Goal: Task Accomplishment & Management: Manage account settings

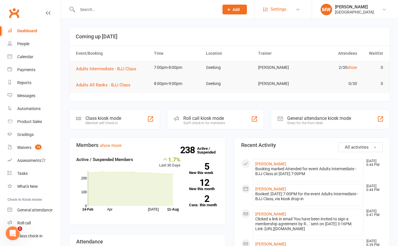
click at [294, 9] on link "Settings" at bounding box center [283, 9] width 40 height 13
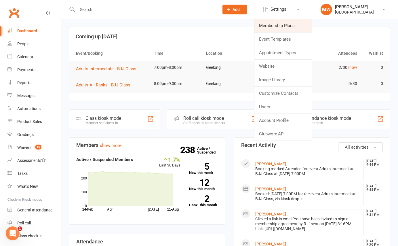
click at [288, 23] on link "Membership Plans" at bounding box center [282, 25] width 57 height 13
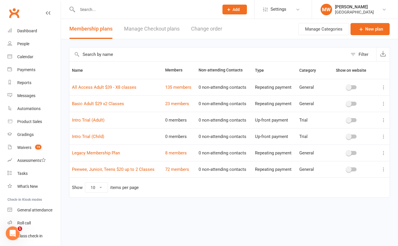
click at [383, 153] on icon at bounding box center [383, 153] width 6 height 6
click at [277, 200] on div "Name Members Non-attending Contacts Type Category Show on website All Access Ad…" at bounding box center [229, 133] width 321 height 144
click at [91, 12] on input "text" at bounding box center [145, 9] width 139 height 8
click at [235, 9] on span "Add" at bounding box center [235, 9] width 7 height 5
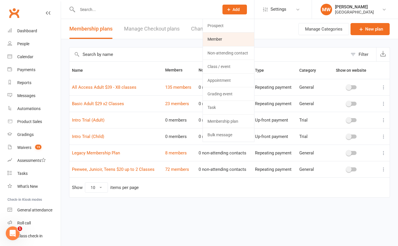
click at [219, 38] on link "Member" at bounding box center [228, 38] width 51 height 13
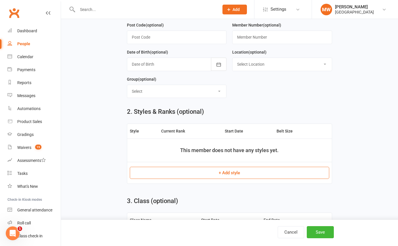
scroll to position [313, 0]
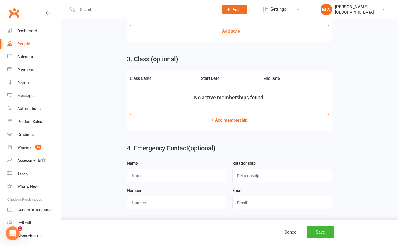
click at [221, 120] on button "+ Add membership" at bounding box center [229, 120] width 199 height 12
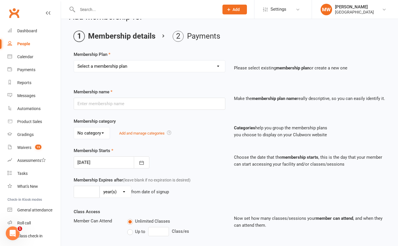
scroll to position [15, 0]
click at [214, 66] on select "Select a membership plan Create new Membership Plan Basic Adult $29 x2 Classes …" at bounding box center [149, 66] width 151 height 12
click at [292, 8] on link "Settings" at bounding box center [283, 9] width 40 height 13
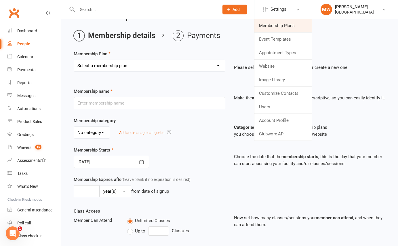
click at [279, 25] on link "Membership Plans" at bounding box center [282, 25] width 57 height 13
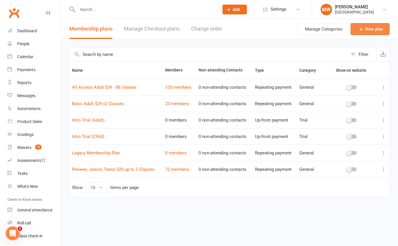
click at [362, 27] on icon at bounding box center [361, 29] width 6 height 6
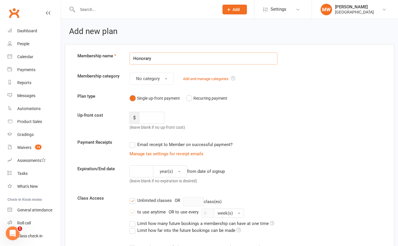
type input "Honorary"
click at [165, 77] on button "No category" at bounding box center [151, 78] width 44 height 12
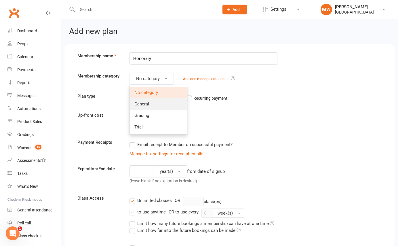
click at [152, 102] on link "General" at bounding box center [158, 104] width 57 height 12
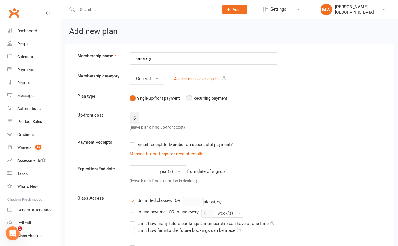
click at [191, 98] on button "Recurring payment" at bounding box center [206, 98] width 41 height 11
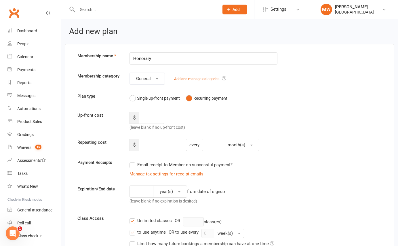
click at [191, 98] on button "Recurring payment" at bounding box center [206, 98] width 41 height 11
click at [136, 97] on button "Single up-front payment" at bounding box center [154, 98] width 50 height 11
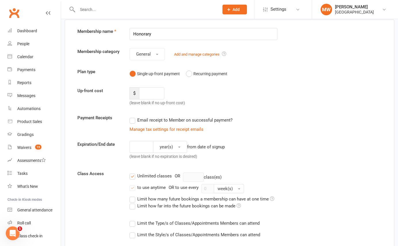
scroll to position [26, 0]
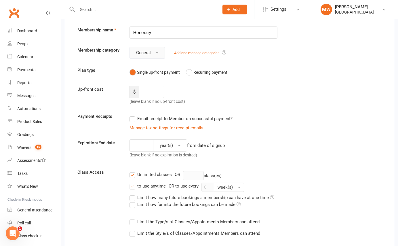
click at [154, 54] on button "General" at bounding box center [146, 53] width 35 height 12
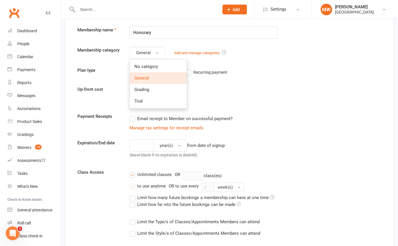
click at [202, 99] on div "$ (leave blank if no up-front cost)" at bounding box center [164, 95] width 78 height 19
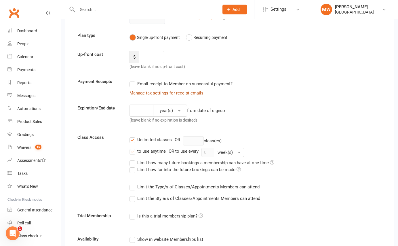
scroll to position [66, 0]
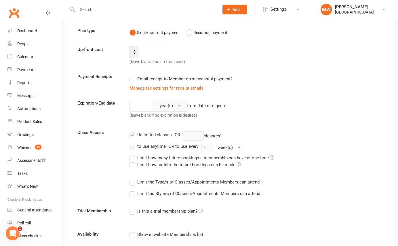
click at [181, 106] on button "year(s)" at bounding box center [170, 106] width 34 height 12
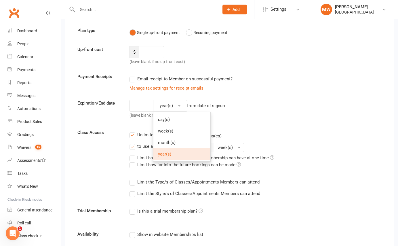
click at [244, 109] on div "year(s) day(s) week(s) month(s) year(s) from date of signup (leave blank if no …" at bounding box center [203, 110] width 156 height 21
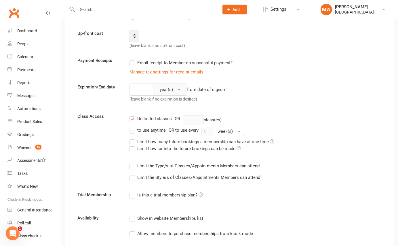
scroll to position [89, 0]
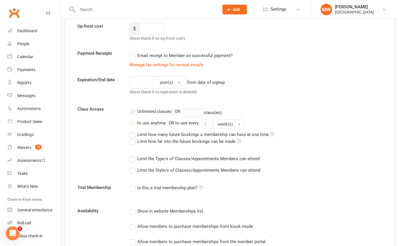
click at [132, 111] on label "Unlimited classes" at bounding box center [150, 111] width 42 height 7
click at [132, 108] on input "Unlimited classes" at bounding box center [131, 108] width 4 height 0
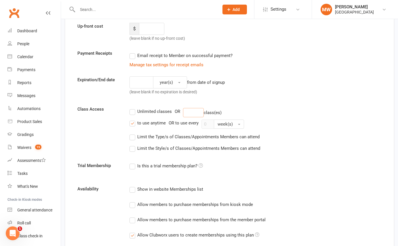
click at [202, 111] on input "number" at bounding box center [193, 112] width 21 height 9
type input "8"
click at [134, 122] on label "to use anytime" at bounding box center [147, 122] width 36 height 7
click at [133, 119] on input "to use anytime" at bounding box center [131, 119] width 4 height 0
click at [205, 123] on input "0" at bounding box center [207, 123] width 13 height 9
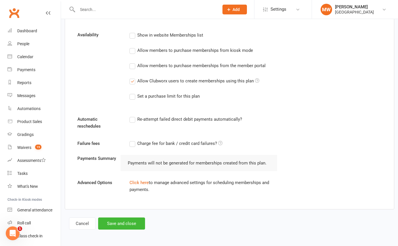
scroll to position [256, 0]
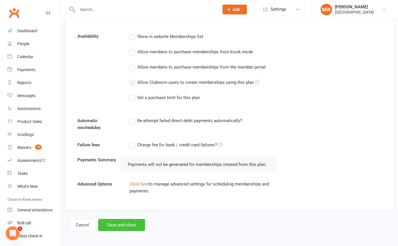
type input "1"
click at [120, 225] on button "Save and close" at bounding box center [121, 225] width 47 height 12
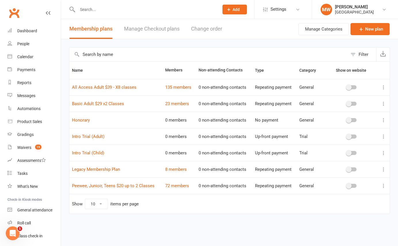
click at [116, 9] on input "text" at bounding box center [145, 9] width 139 height 8
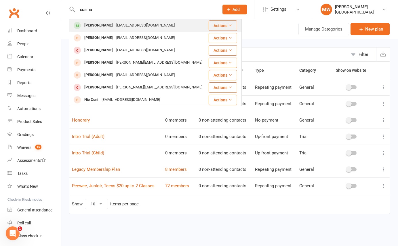
type input "cosma"
click at [121, 25] on div "[EMAIL_ADDRESS][DOMAIN_NAME]" at bounding box center [145, 25] width 62 height 8
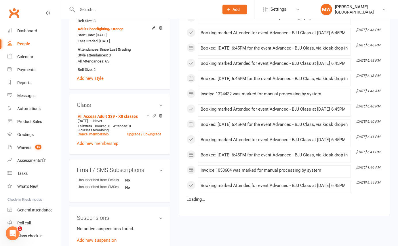
scroll to position [361, 0]
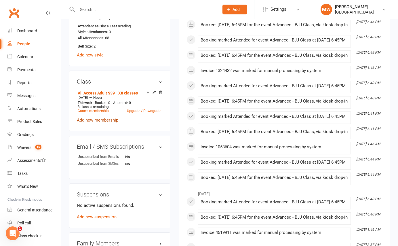
click at [105, 119] on link "Add new membership" at bounding box center [97, 119] width 41 height 5
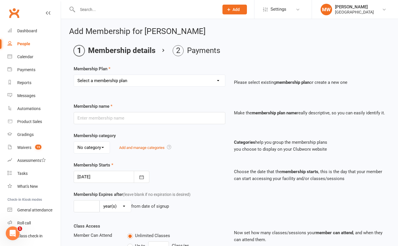
click at [114, 82] on select "Select a membership plan Create new Membership Plan Basic Adult $29 x2 Classes …" at bounding box center [149, 81] width 151 height 12
select select "6"
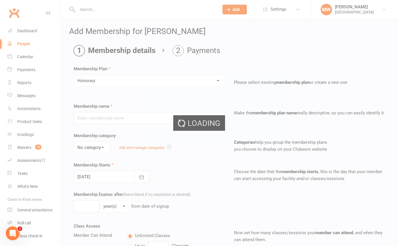
type input "Honorary"
select select "0"
type input "0"
type input "8"
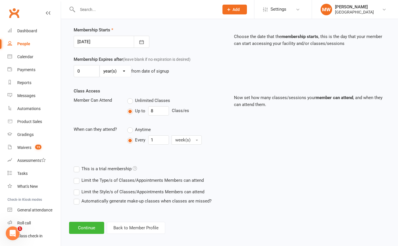
scroll to position [139, 0]
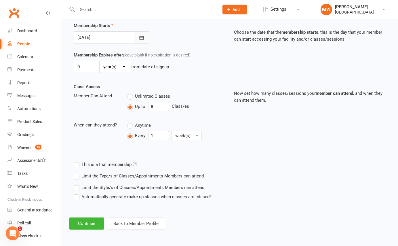
click at [139, 36] on icon "button" at bounding box center [142, 38] width 6 height 6
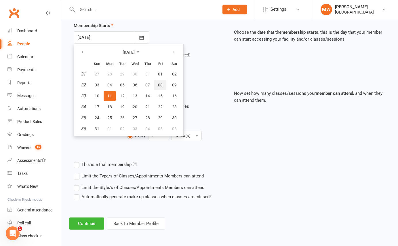
click at [157, 85] on button "08" at bounding box center [160, 85] width 12 height 10
type input "[DATE]"
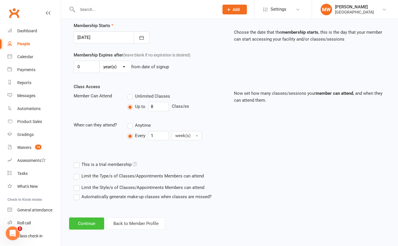
click at [85, 223] on button "Continue" at bounding box center [86, 223] width 35 height 12
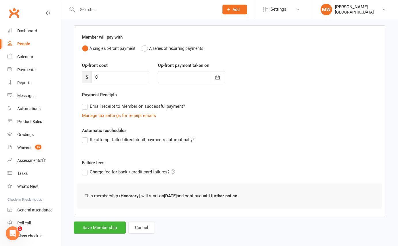
scroll to position [45, 0]
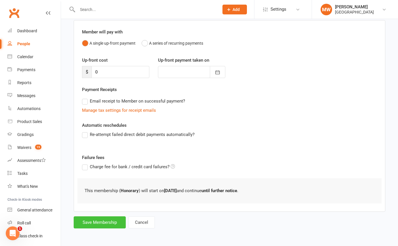
click at [104, 222] on button "Save Membership" at bounding box center [100, 222] width 52 height 12
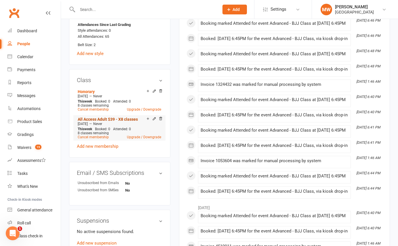
scroll to position [372, 0]
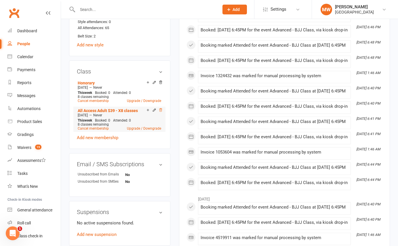
click at [160, 108] on icon at bounding box center [160, 110] width 4 height 4
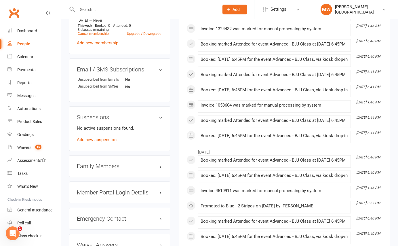
scroll to position [372, 0]
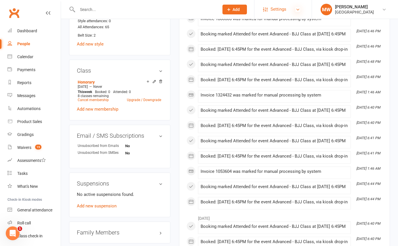
click at [295, 9] on icon at bounding box center [297, 9] width 5 height 5
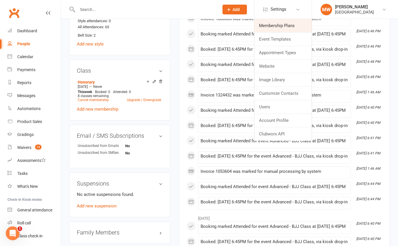
click at [286, 24] on link "Membership Plans" at bounding box center [282, 25] width 57 height 13
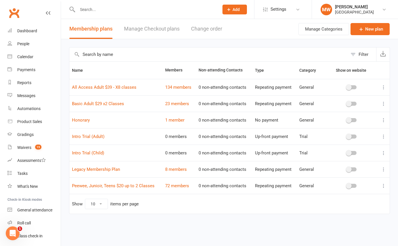
click at [382, 119] on icon at bounding box center [383, 120] width 6 height 6
click at [347, 131] on link "Edit" at bounding box center [358, 131] width 57 height 12
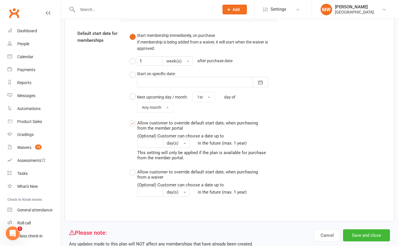
scroll to position [401, 0]
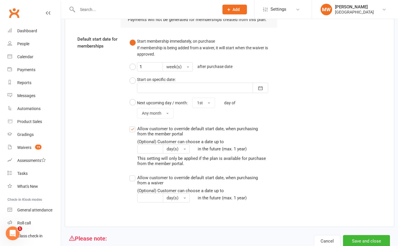
click at [132, 129] on label "Allow customer to override default start date, when purchasing from the member …" at bounding box center [198, 145] width 139 height 41
click at [132, 125] on input "Allow customer to override default start date, when purchasing from the member …" at bounding box center [131, 125] width 4 height 0
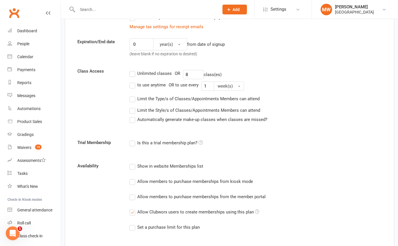
scroll to position [139, 0]
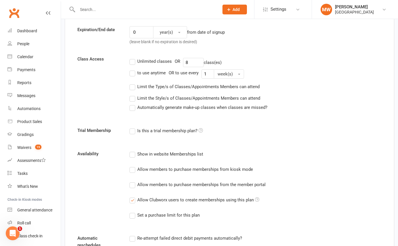
click at [133, 200] on label "Allow Clubworx users to create memberships using this plan" at bounding box center [194, 199] width 130 height 7
click at [133, 196] on input "Allow Clubworx users to create memberships using this plan" at bounding box center [131, 196] width 4 height 0
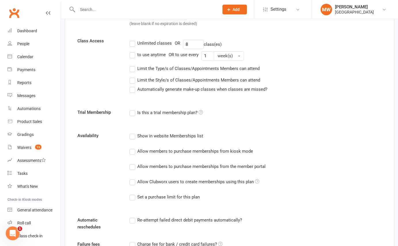
scroll to position [423, 0]
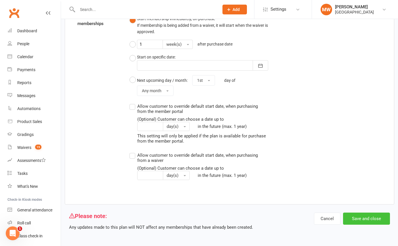
click at [358, 217] on button "Save and close" at bounding box center [366, 218] width 47 height 12
